Goal: Task Accomplishment & Management: Use online tool/utility

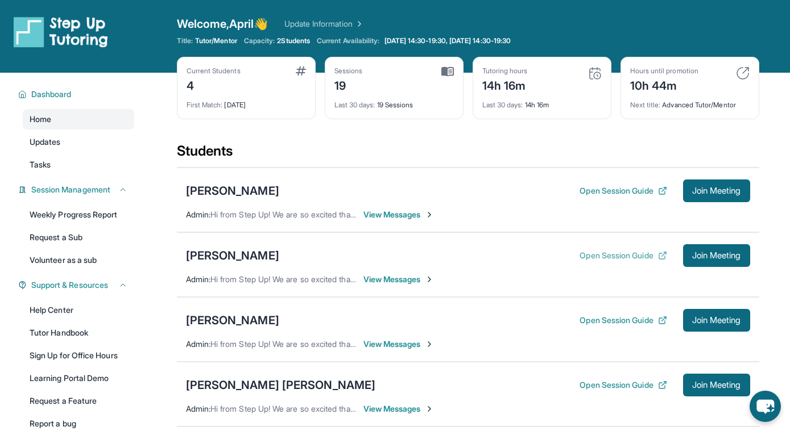
click at [617, 256] on button "Open Session Guide" at bounding box center [622, 255] width 87 height 11
click at [703, 257] on span "Join Meeting" at bounding box center [716, 255] width 49 height 7
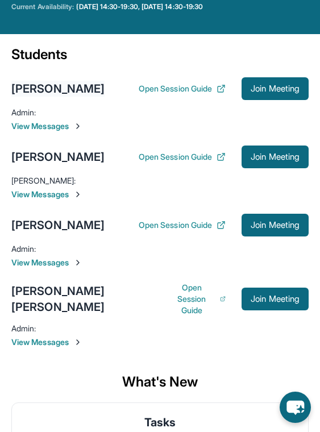
scroll to position [106, 0]
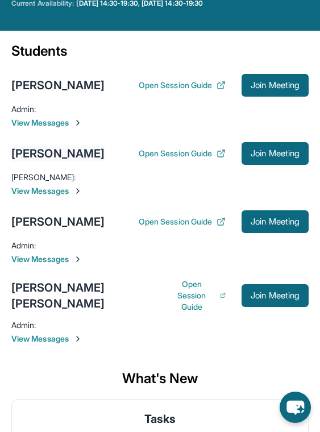
click at [72, 161] on div "[PERSON_NAME]" at bounding box center [57, 154] width 93 height 16
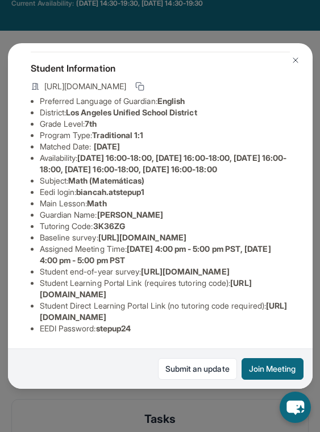
scroll to position [144, 0]
click at [297, 57] on img at bounding box center [295, 60] width 9 height 9
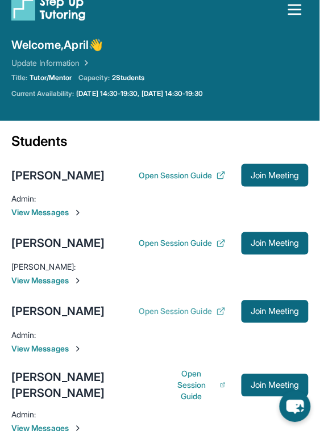
scroll to position [0, 0]
